Goal: Information Seeking & Learning: Learn about a topic

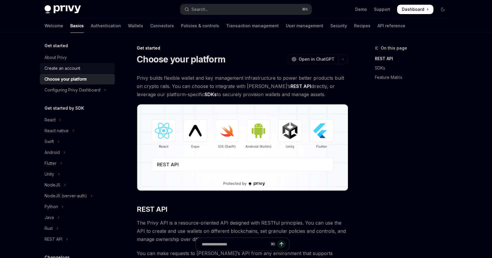
click at [59, 69] on div "Create an account" at bounding box center [63, 68] width 36 height 7
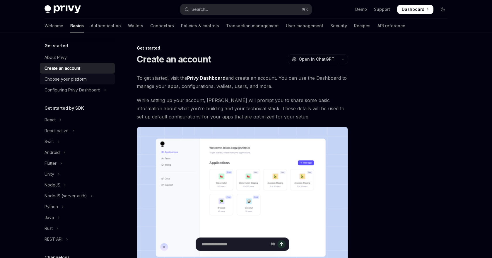
click at [60, 77] on div "Choose your platform" at bounding box center [66, 79] width 42 height 7
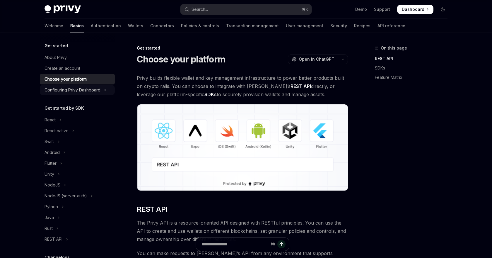
click at [64, 90] on div "Configuring Privy Dashboard" at bounding box center [73, 89] width 56 height 7
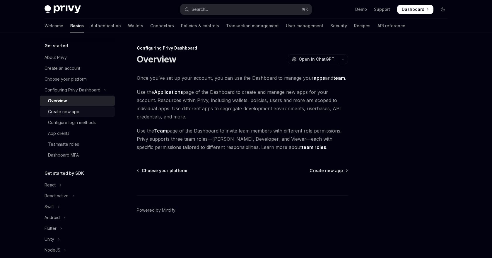
click at [69, 110] on div "Create new app" at bounding box center [63, 111] width 31 height 7
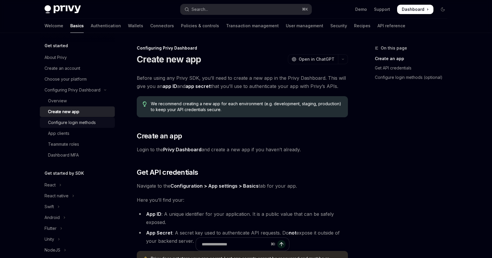
click at [71, 121] on div "Configure login methods" at bounding box center [72, 122] width 48 height 7
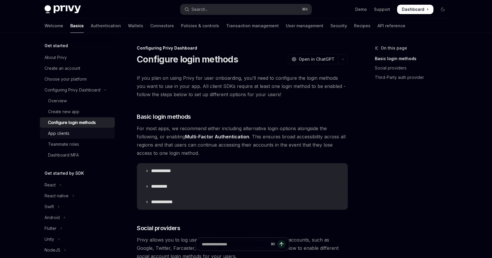
click at [68, 131] on div "App clients" at bounding box center [58, 133] width 21 height 7
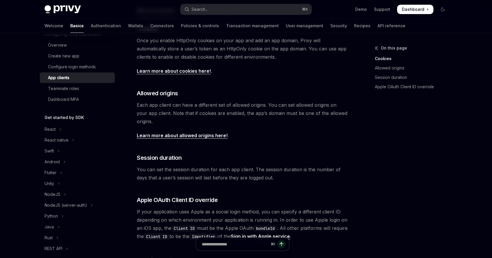
scroll to position [149, 0]
click at [72, 88] on div "Teammate roles" at bounding box center [63, 88] width 31 height 7
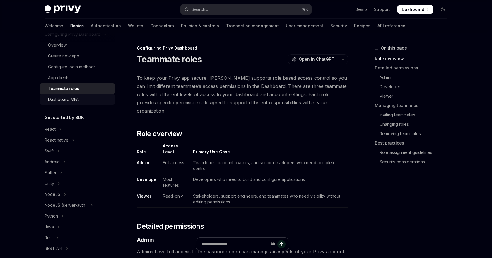
click at [69, 98] on div "Dashboard MFA" at bounding box center [63, 99] width 31 height 7
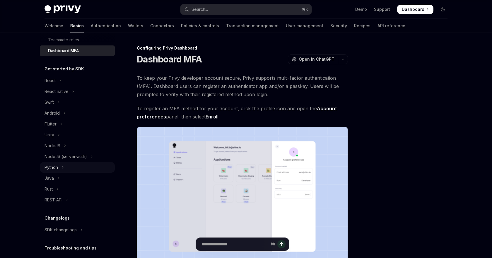
scroll to position [106, 0]
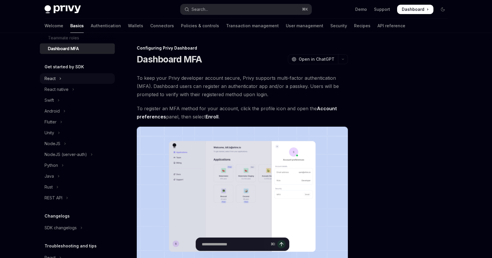
click at [54, 79] on div "React" at bounding box center [50, 78] width 11 height 7
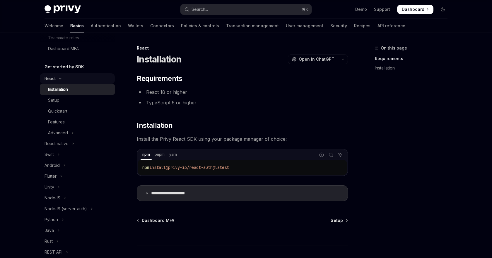
click at [49, 77] on div "React" at bounding box center [50, 78] width 11 height 7
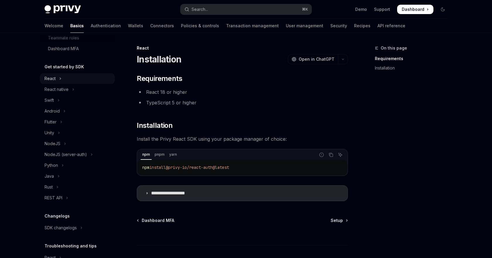
click at [49, 77] on div "React" at bounding box center [50, 78] width 11 height 7
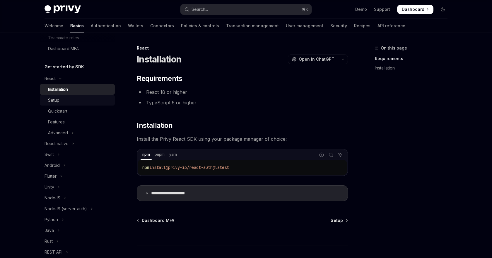
click at [68, 100] on div "Setup" at bounding box center [79, 100] width 63 height 7
type textarea "*"
